Goal: Information Seeking & Learning: Learn about a topic

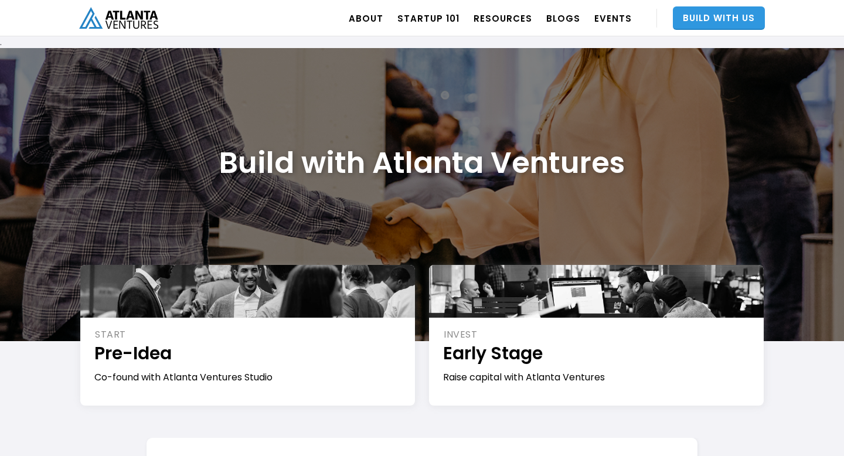
click at [722, 24] on link "Build With Us" at bounding box center [719, 17] width 92 height 23
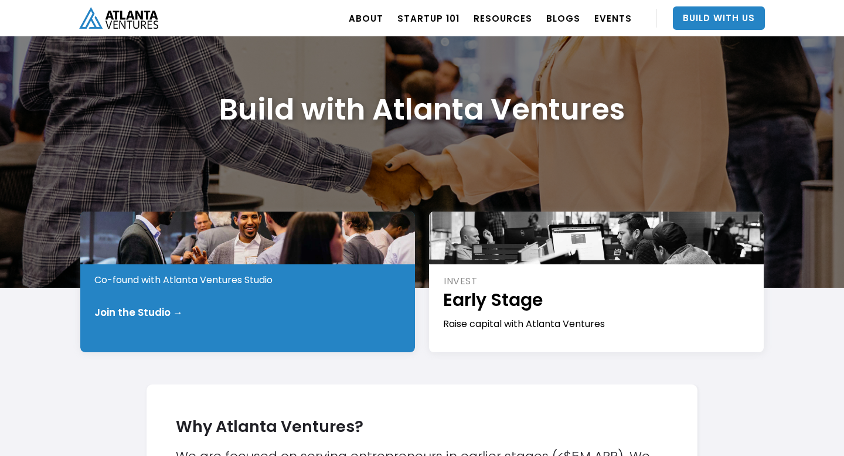
scroll to position [108, 0]
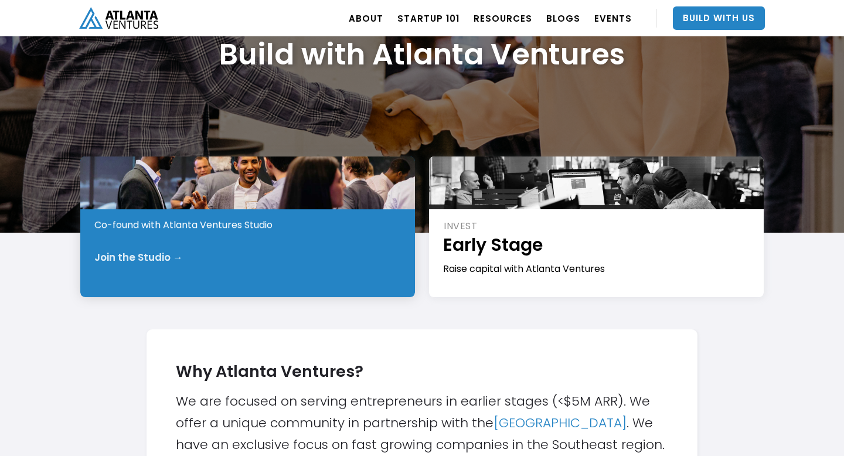
click at [276, 258] on div "Join the Studio →" at bounding box center [248, 257] width 308 height 12
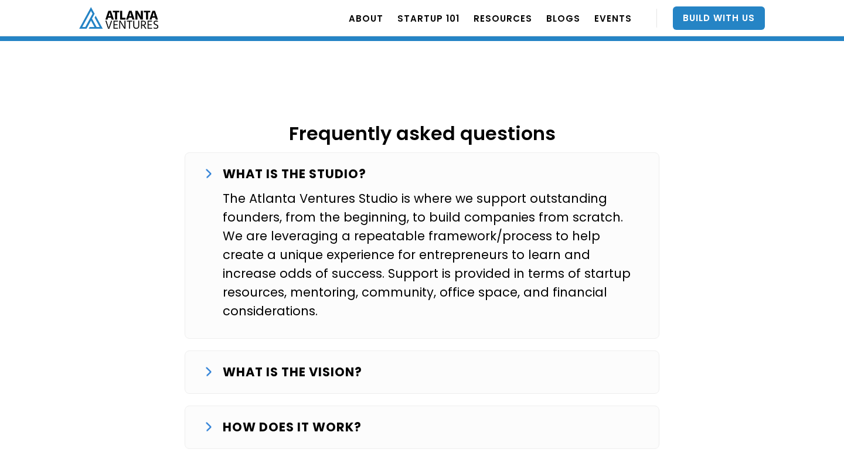
scroll to position [1855, 0]
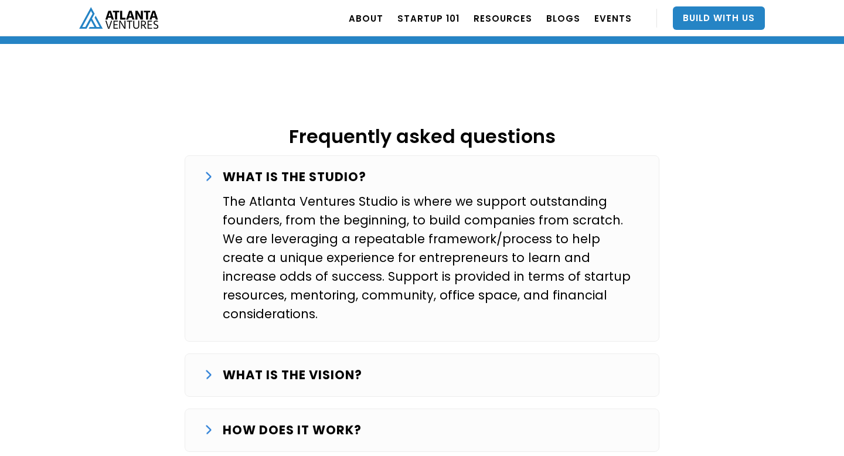
click at [427, 421] on div "HOW DOES IT WORK?" at bounding box center [422, 430] width 436 height 19
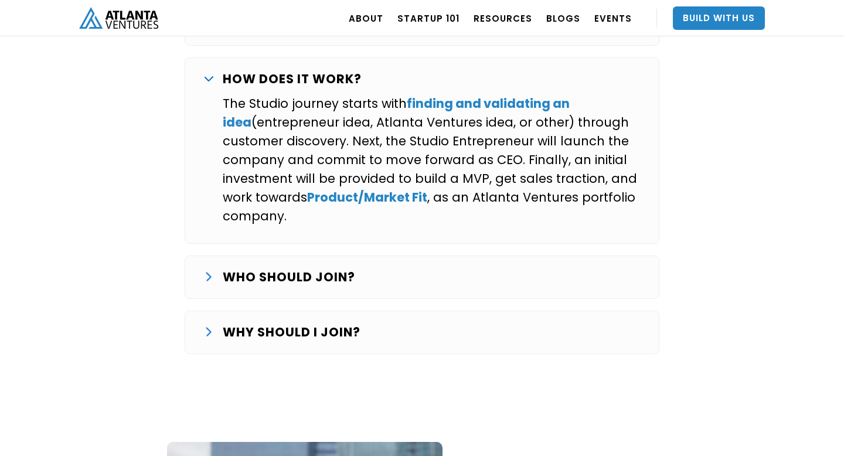
scroll to position [2212, 0]
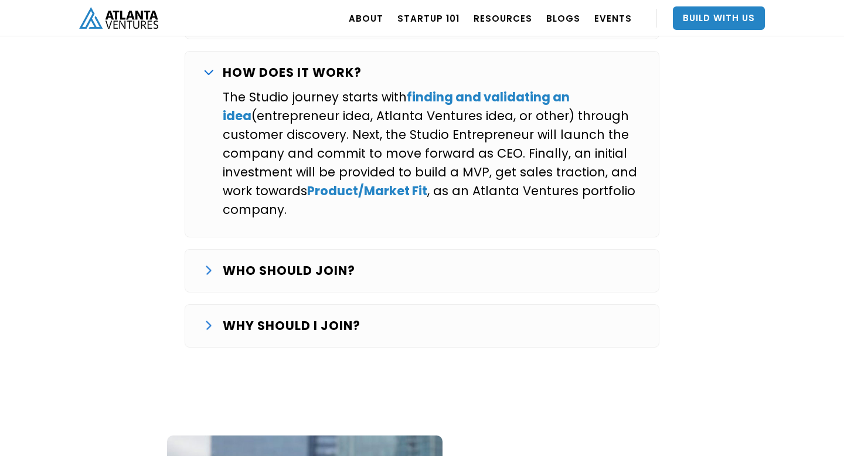
click at [387, 261] on div "WHO SHOULD JOIN?" at bounding box center [422, 270] width 436 height 19
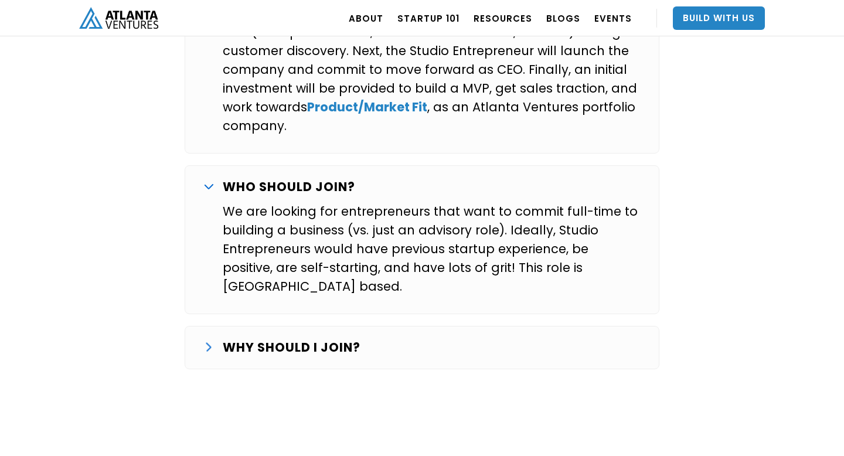
scroll to position [2307, 0]
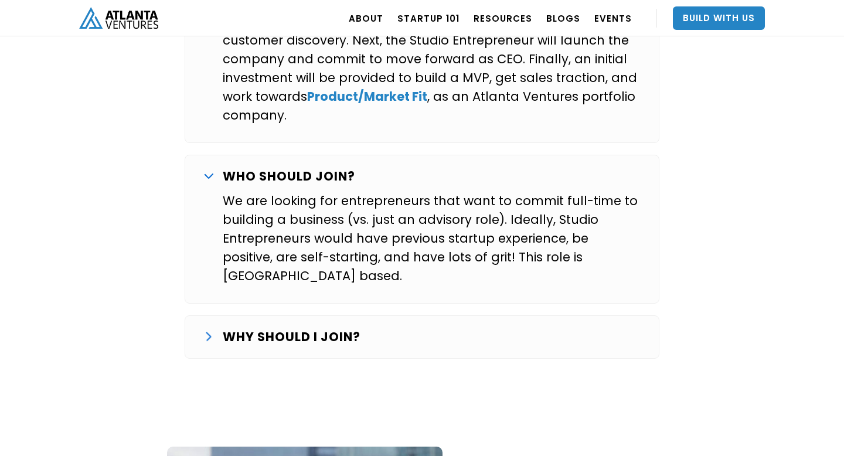
click at [406, 328] on div "WHY SHOULD I JOIN?" at bounding box center [422, 337] width 436 height 19
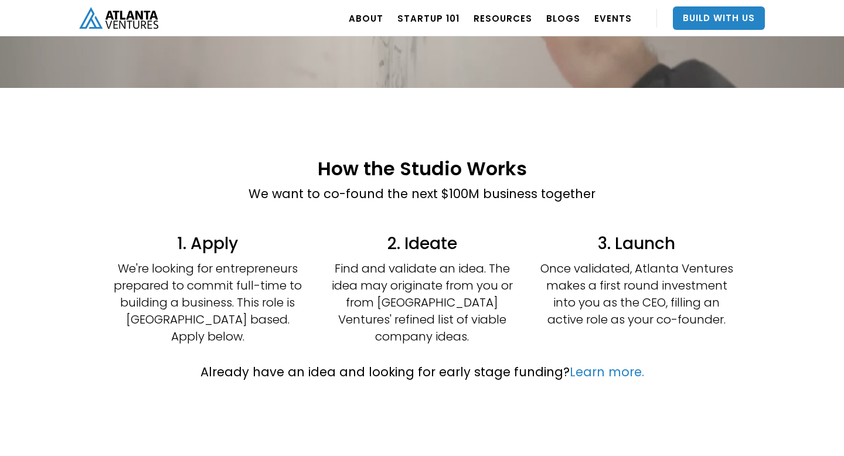
scroll to position [0, 0]
